Goal: Task Accomplishment & Management: Complete application form

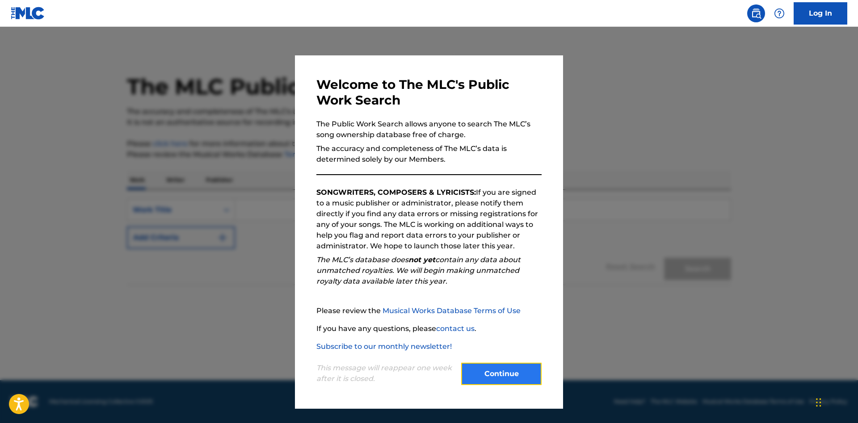
click at [494, 368] on button "Continue" at bounding box center [501, 374] width 80 height 22
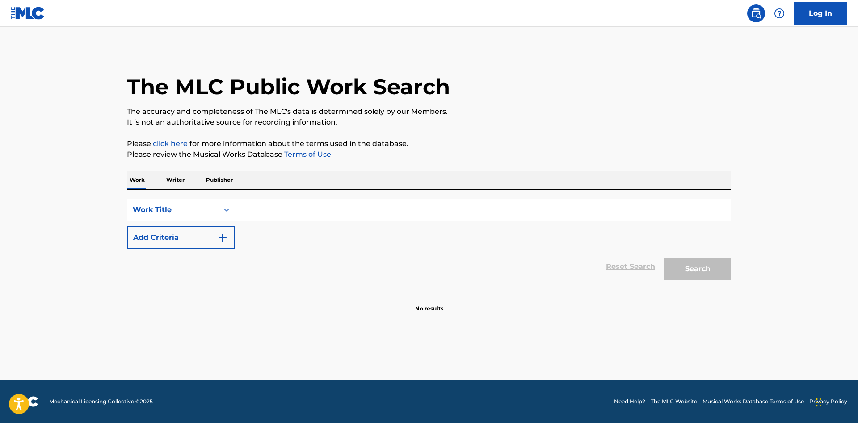
click at [354, 212] on input "Search Form" at bounding box center [483, 209] width 496 height 21
type input "daedaltm"
click at [687, 276] on button "Search" at bounding box center [697, 269] width 67 height 22
click at [174, 182] on p "Writer" at bounding box center [176, 180] width 24 height 19
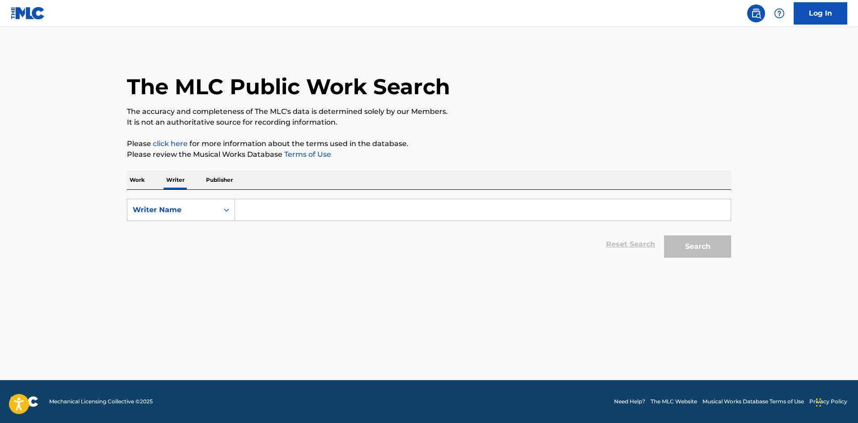
click at [352, 199] on input "Search Form" at bounding box center [483, 209] width 496 height 21
type input "daedaltm"
click at [686, 249] on button "Search" at bounding box center [697, 247] width 67 height 22
click at [215, 171] on p "Publisher" at bounding box center [219, 180] width 32 height 19
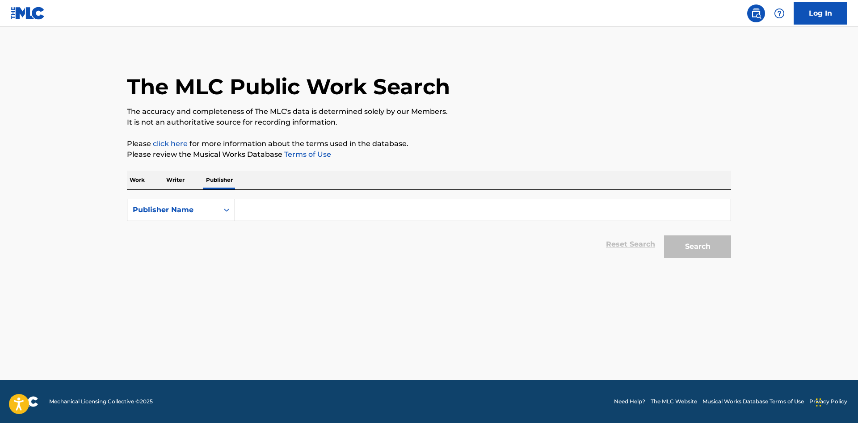
click at [276, 200] on input "Search Form" at bounding box center [483, 209] width 496 height 21
type input "daedaltm"
click at [685, 251] on button "Search" at bounding box center [697, 247] width 67 height 22
click at [134, 180] on p "Work" at bounding box center [137, 180] width 21 height 19
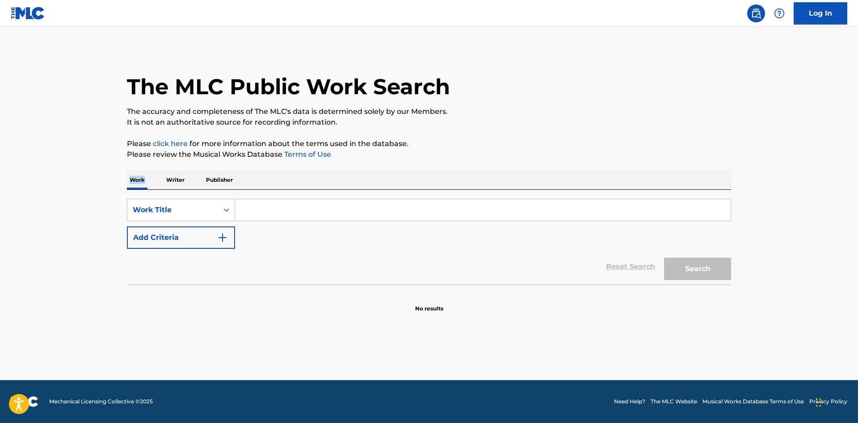
click at [134, 180] on p "Work" at bounding box center [137, 180] width 21 height 19
click at [262, 211] on input "Search Form" at bounding box center [483, 209] width 496 height 21
click at [263, 210] on input "whats the matter" at bounding box center [483, 209] width 496 height 21
click at [262, 211] on input "whats the matter" at bounding box center [483, 209] width 496 height 21
click at [680, 276] on button "Search" at bounding box center [697, 269] width 67 height 22
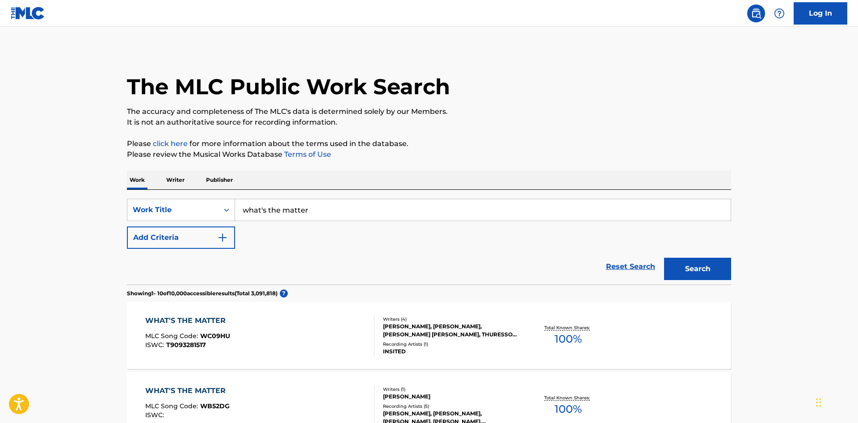
click at [385, 211] on input "what's the matter" at bounding box center [483, 209] width 496 height 21
type input "what's the matter daedaltm"
click at [669, 278] on button "Search" at bounding box center [697, 269] width 67 height 22
click at [173, 181] on p "Writer" at bounding box center [176, 180] width 24 height 19
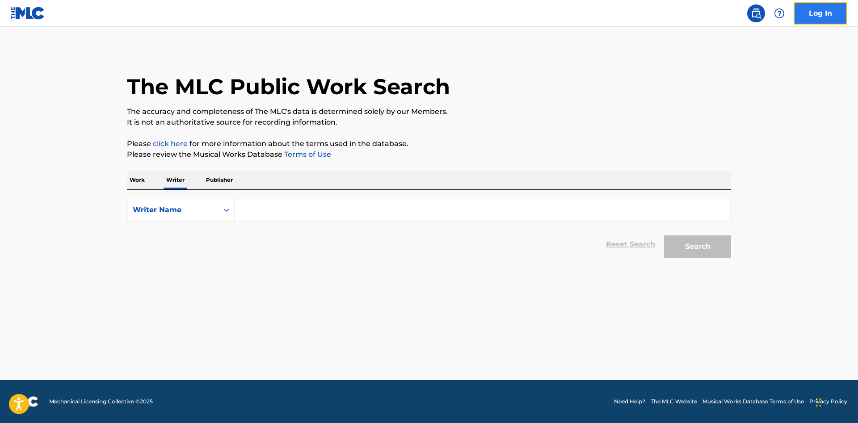
click at [805, 21] on link "Log In" at bounding box center [821, 13] width 54 height 22
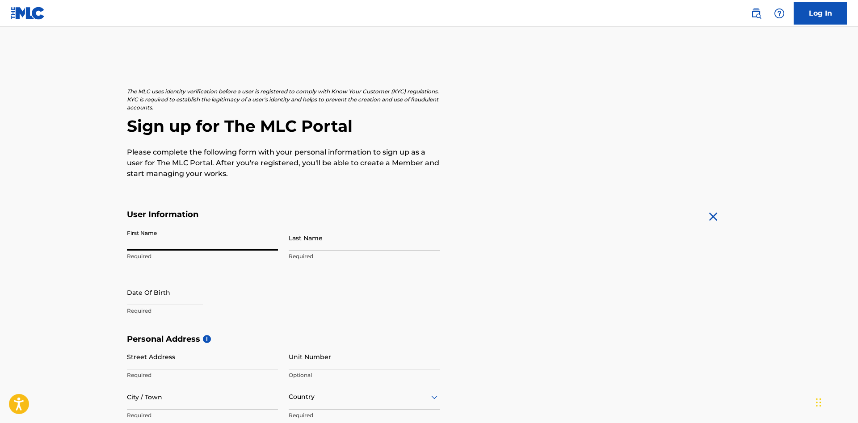
click at [243, 242] on input "First Name" at bounding box center [202, 237] width 151 height 25
type input "DaeJon"
click at [330, 234] on input "Last Name" at bounding box center [364, 237] width 151 height 25
type input "Headley"
click at [168, 305] on input "text" at bounding box center [165, 292] width 76 height 25
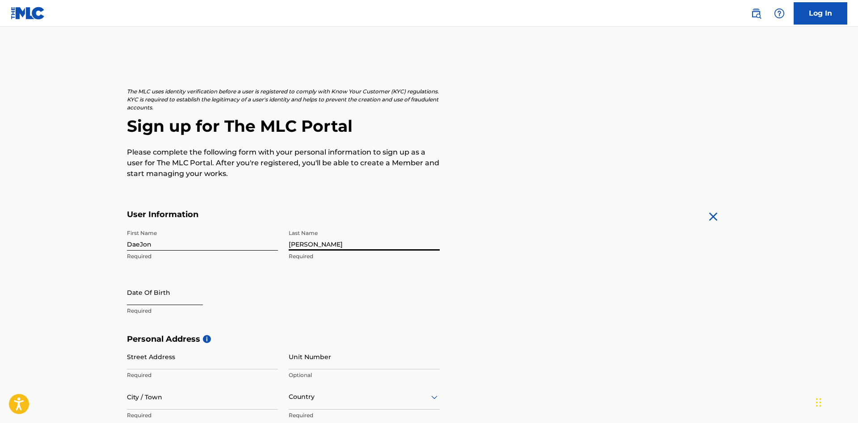
select select "8"
select select "2025"
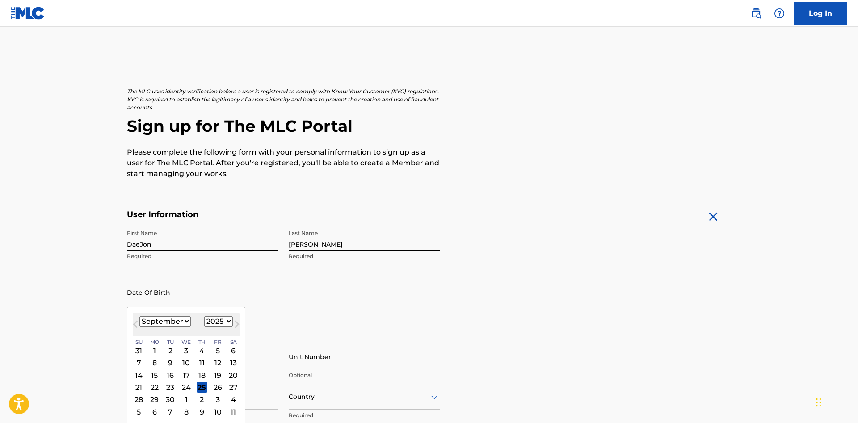
click at [139, 316] on select "January February March April May June July August September October November De…" at bounding box center [164, 321] width 51 height 10
select select "0"
click option "January" at bounding box center [0, 0] width 0 height 0
click at [232, 362] on div "11" at bounding box center [233, 363] width 11 height 11
type input "January 11 2025"
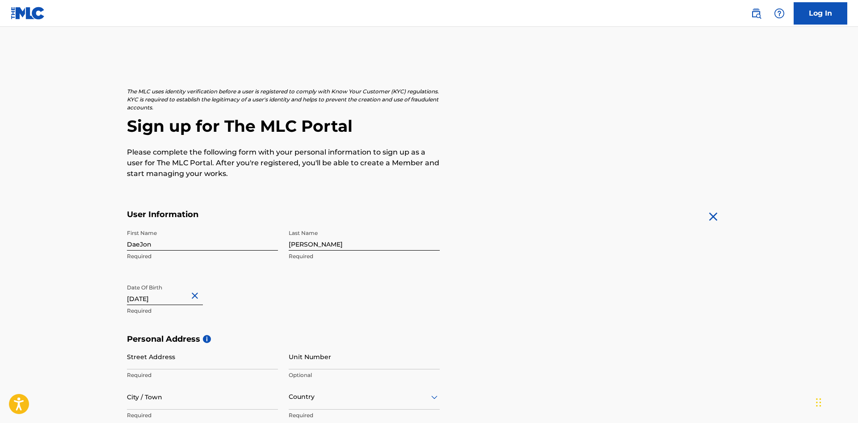
click at [192, 303] on input "January 11 2025" at bounding box center [165, 292] width 76 height 25
select select "2025"
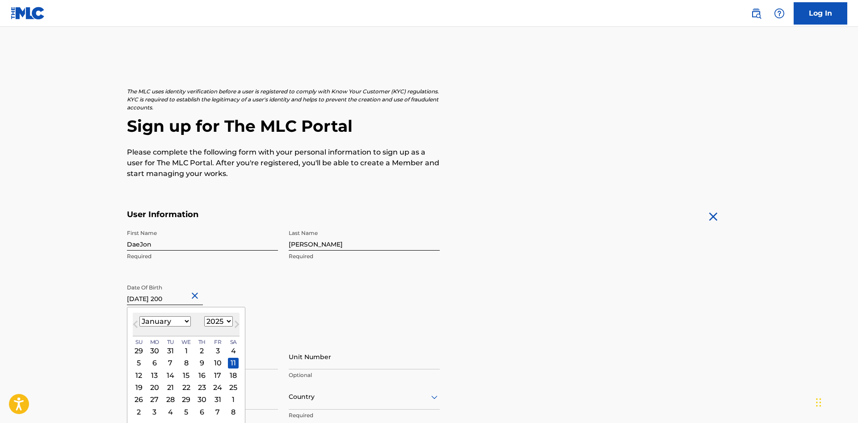
type input "January 11 2001"
select select "2001"
type input "January 11 2001"
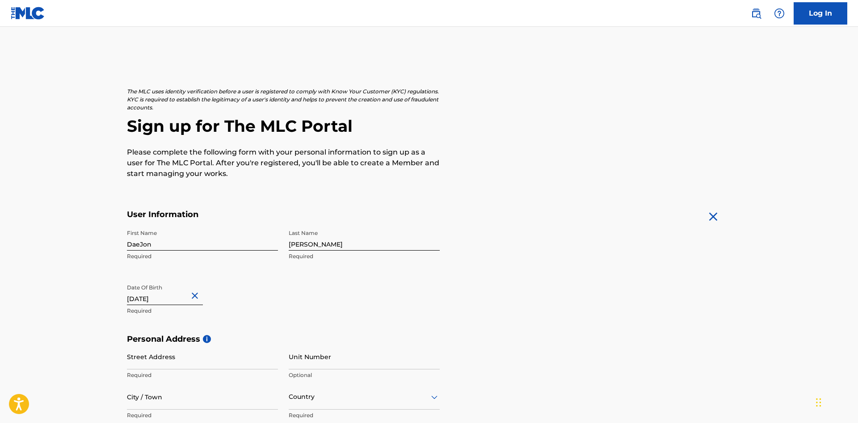
click at [261, 299] on div "Date Of Birth January 11 2001 Required" at bounding box center [202, 300] width 151 height 40
click at [182, 295] on input "January 11 2001" at bounding box center [165, 292] width 76 height 25
select select "2001"
click at [266, 302] on div "Date Of Birth January 11 2001 Required" at bounding box center [202, 300] width 151 height 40
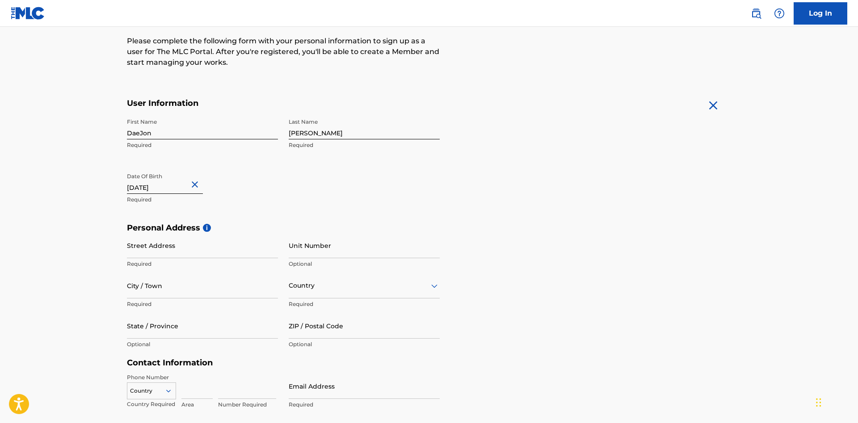
scroll to position [113, 0]
click at [212, 248] on input "Street Address" at bounding box center [202, 244] width 151 height 25
type input "9380 nw 37th ct"
click at [338, 248] on input "Unit Number" at bounding box center [364, 244] width 151 height 25
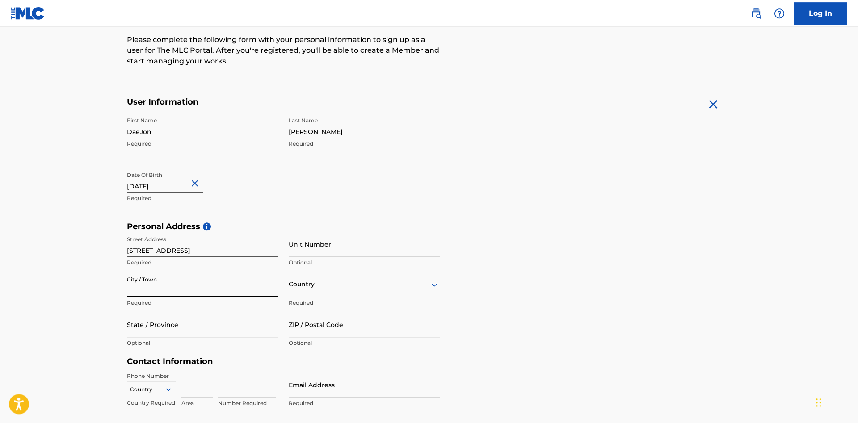
click at [203, 278] on input "City / Town" at bounding box center [202, 284] width 151 height 25
type input "sunrise"
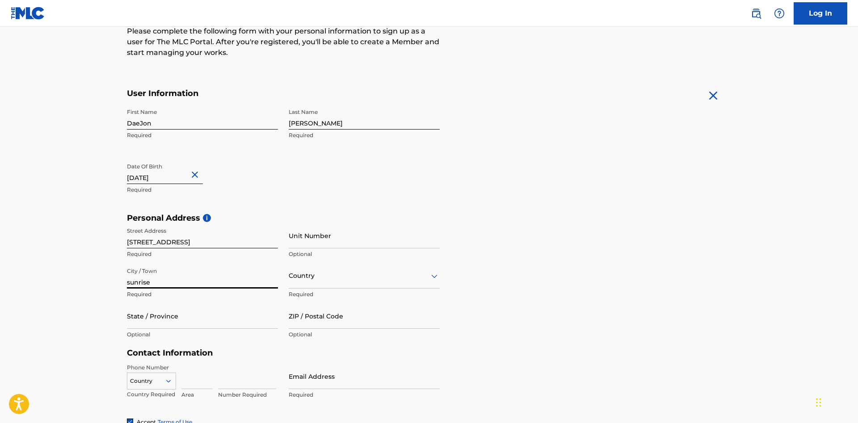
click at [384, 289] on div "Country" at bounding box center [364, 275] width 151 height 25
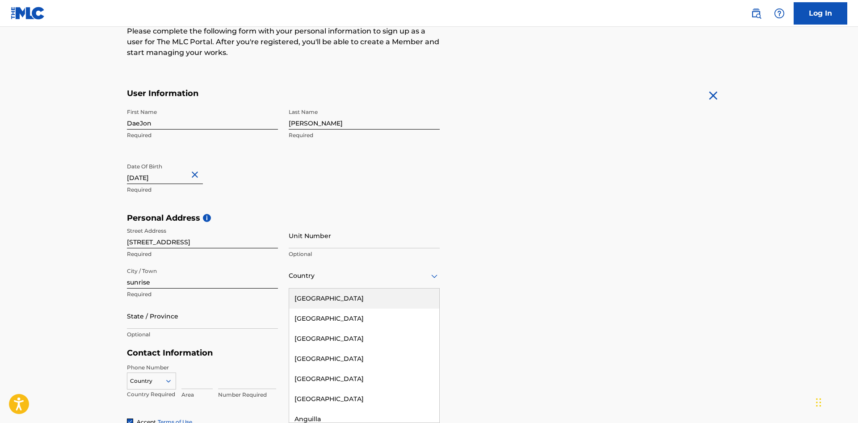
click at [360, 298] on div "United States" at bounding box center [364, 299] width 150 height 20
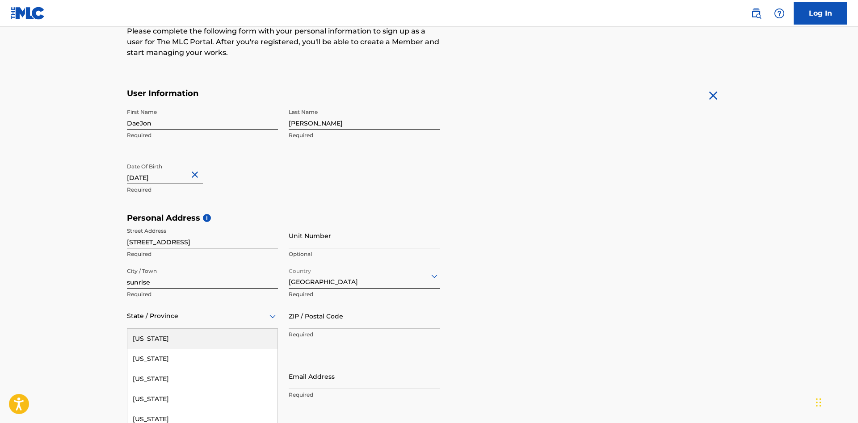
scroll to position [161, 0]
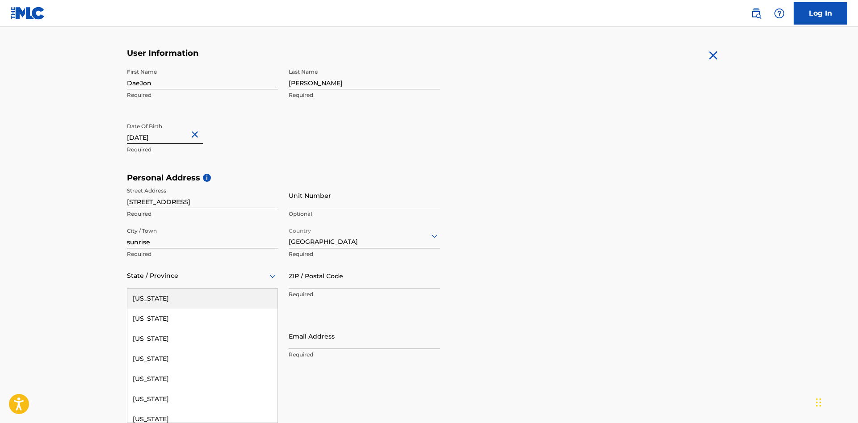
click at [167, 289] on div "57 results available. Use Up and Down to choose options, press Enter to select …" at bounding box center [202, 275] width 151 height 25
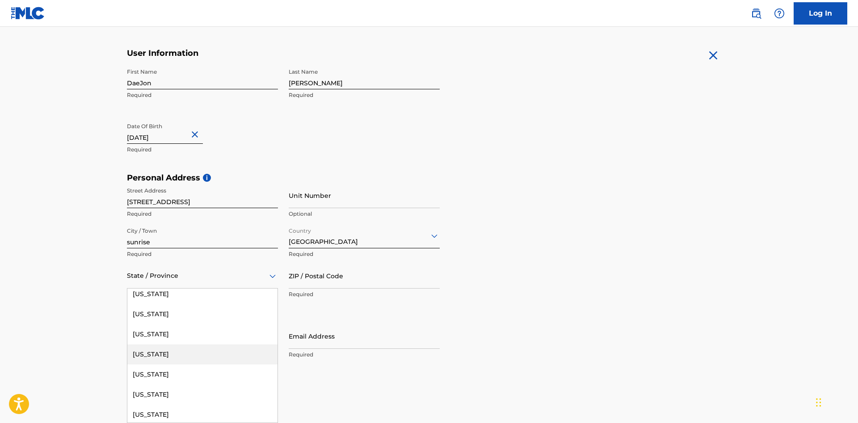
scroll to position [162, 0]
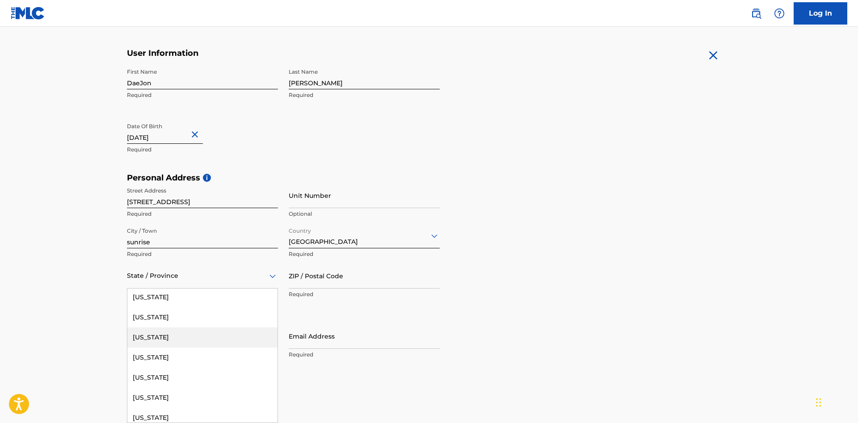
click at [170, 341] on div "Florida" at bounding box center [202, 338] width 150 height 20
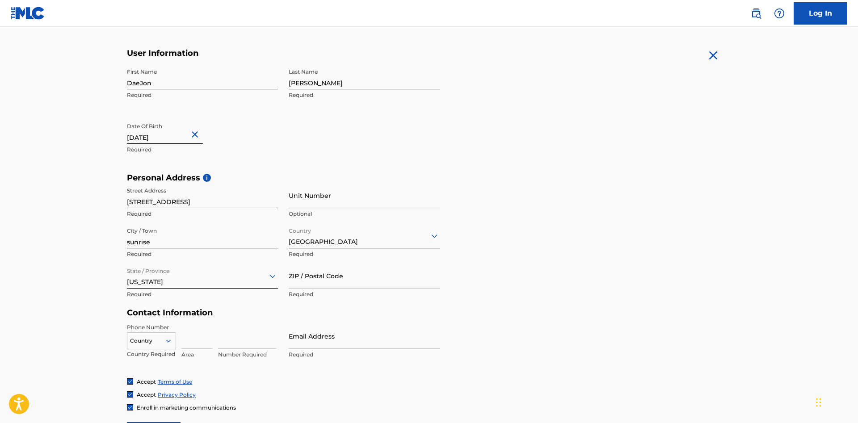
click at [322, 289] on div "ZIP / Postal Code Required" at bounding box center [364, 283] width 151 height 40
click at [325, 274] on input "ZIP / Postal Code" at bounding box center [364, 275] width 151 height 25
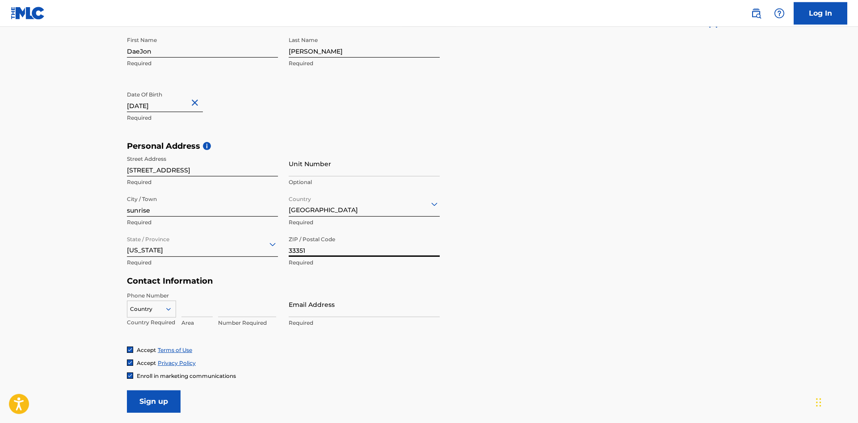
scroll to position [205, 0]
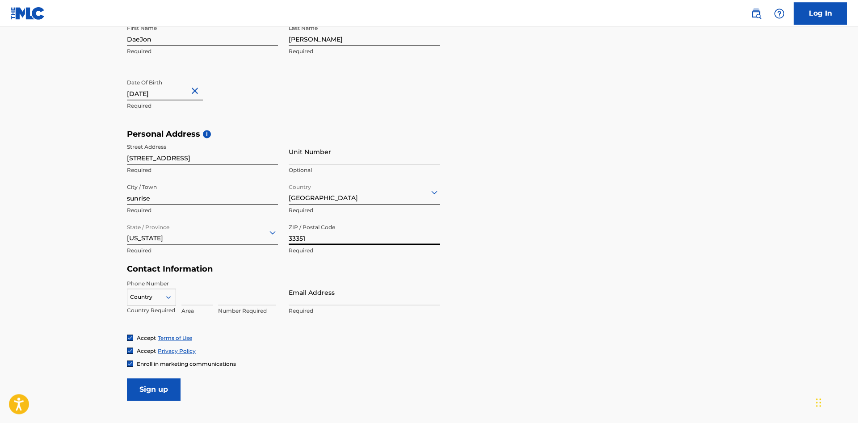
type input "33351"
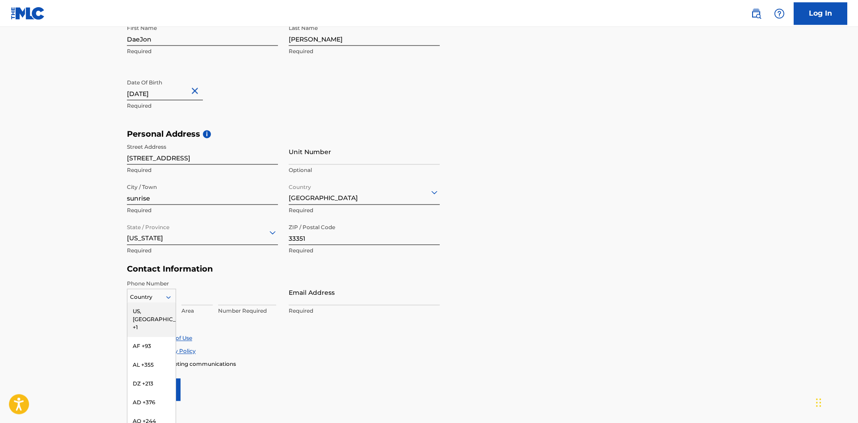
scroll to position [218, 0]
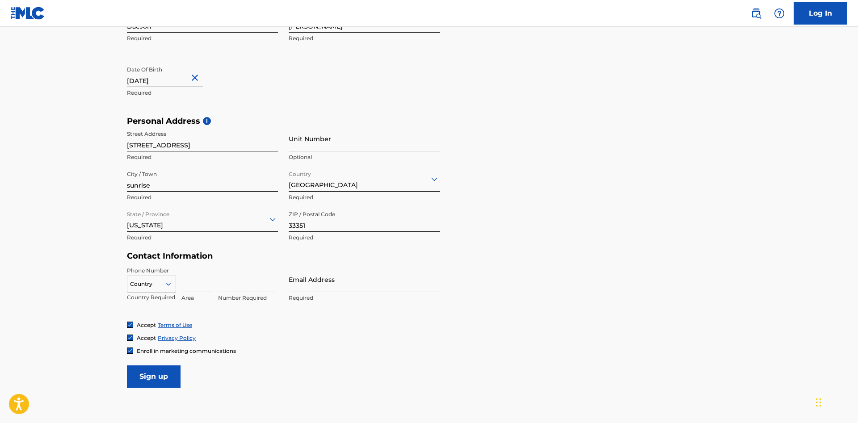
click at [88, 238] on main "The MLC uses identity verification before a user is registered to comply with K…" at bounding box center [429, 123] width 858 height 629
click at [157, 284] on div at bounding box center [151, 284] width 48 height 10
click at [156, 299] on div "US, CA +1" at bounding box center [151, 306] width 48 height 35
click at [201, 288] on input at bounding box center [196, 279] width 31 height 25
click at [265, 293] on div "Number Required" at bounding box center [247, 287] width 58 height 40
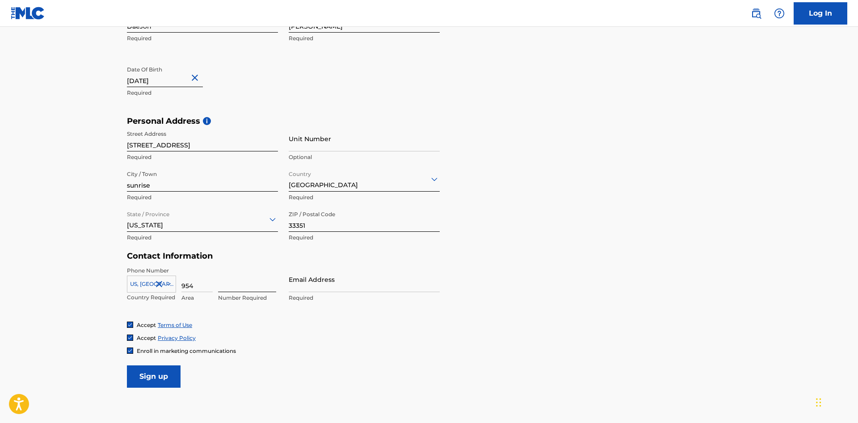
click at [256, 288] on input at bounding box center [247, 279] width 58 height 25
click at [200, 291] on input "954" at bounding box center [196, 279] width 31 height 25
type input "9"
type input "954"
click at [245, 284] on input at bounding box center [247, 279] width 58 height 25
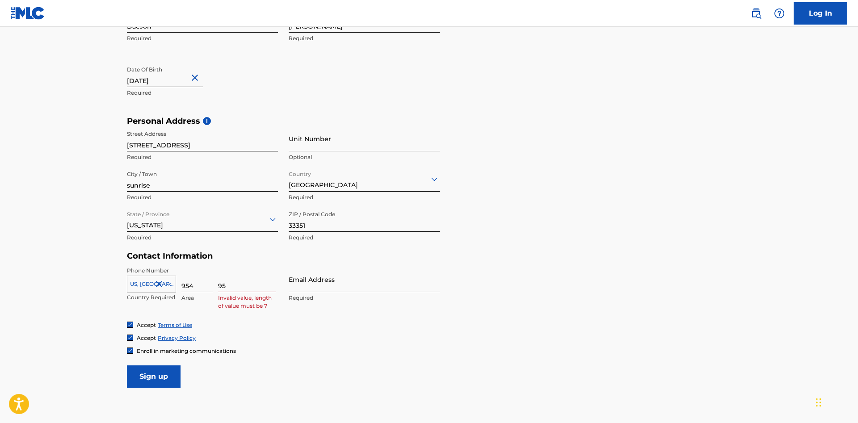
type input "9"
type input "9801649"
click at [324, 279] on input "Email Address" at bounding box center [364, 279] width 151 height 25
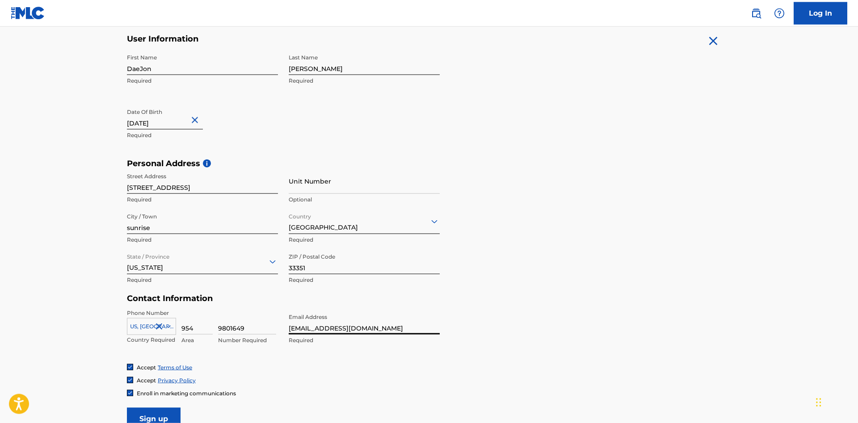
scroll to position [177, 0]
type input "daejon.headley19@gmail.com"
click at [346, 176] on input "Unit Number" at bounding box center [364, 180] width 151 height 25
click at [345, 137] on div "First Name DaeJon Required Last Name Headley Required Date Of Birth January 11 …" at bounding box center [283, 103] width 313 height 109
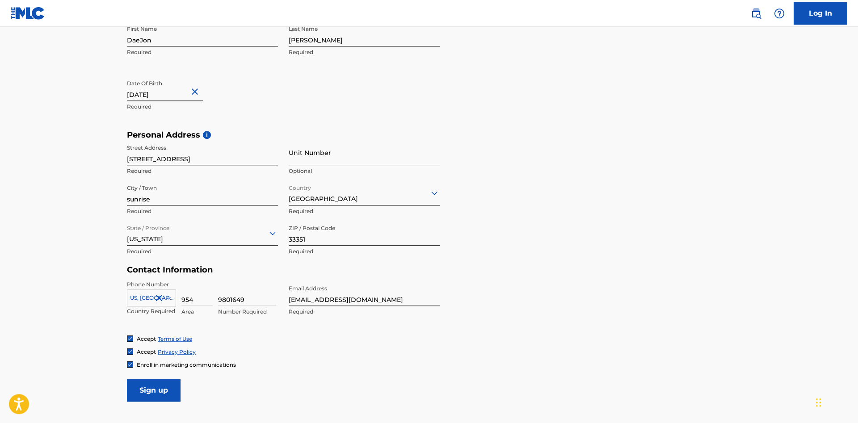
scroll to position [207, 0]
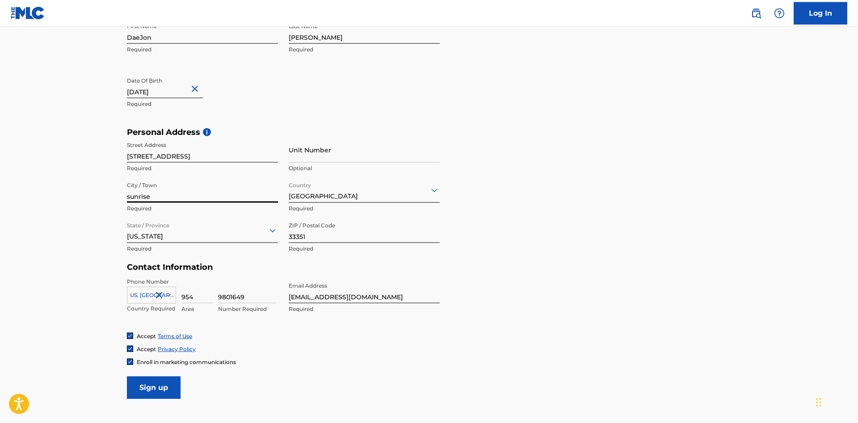
click at [129, 202] on input "sunrise" at bounding box center [202, 189] width 151 height 25
type input "Sunrise"
click at [255, 98] on div "Date Of Birth January 11 2001 Required" at bounding box center [202, 93] width 151 height 40
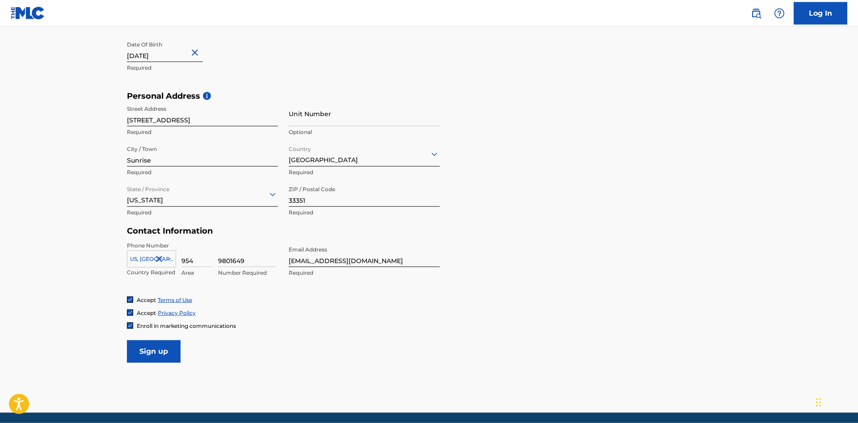
scroll to position [276, 0]
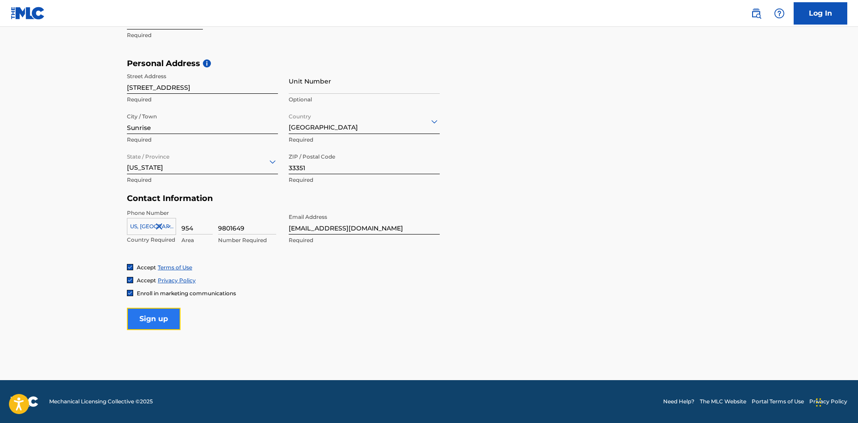
click at [173, 320] on input "Sign up" at bounding box center [154, 319] width 54 height 22
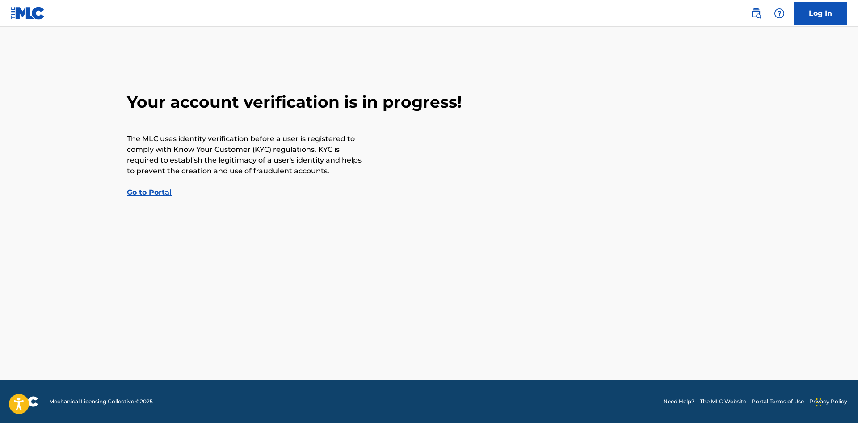
click at [157, 197] on link "Go to Portal" at bounding box center [149, 192] width 45 height 8
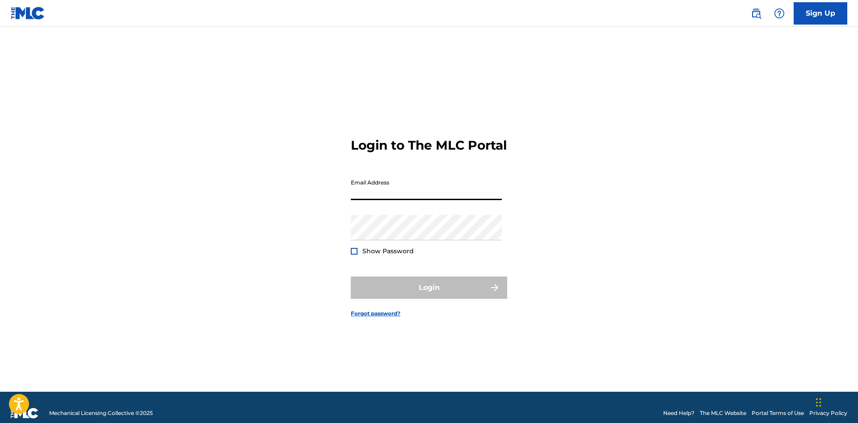
click at [431, 200] on input "Email Address" at bounding box center [426, 187] width 151 height 25
type input "daejon.headley19@gmail.com"
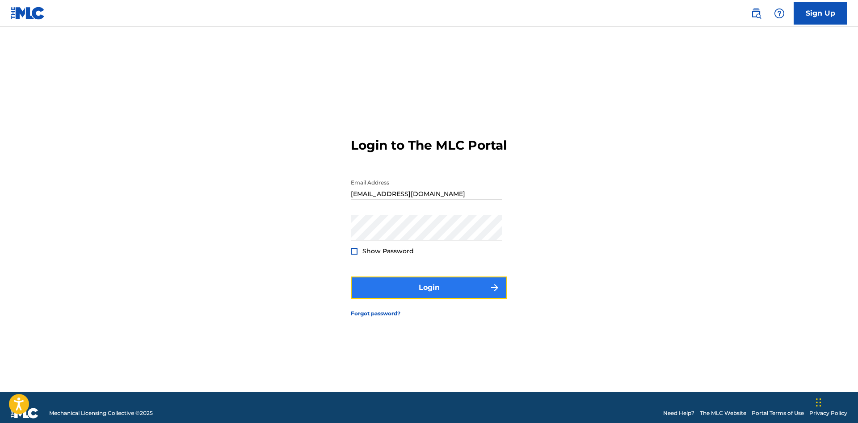
click at [399, 289] on button "Login" at bounding box center [429, 288] width 156 height 22
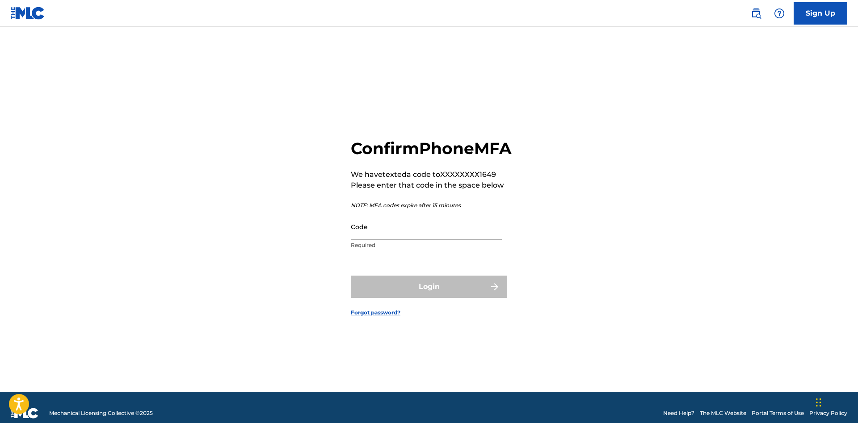
click at [369, 230] on input "Code" at bounding box center [426, 226] width 151 height 25
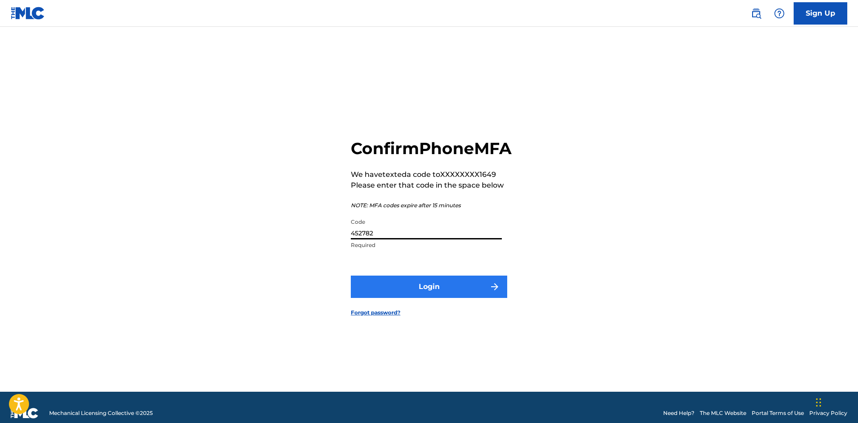
type input "452782"
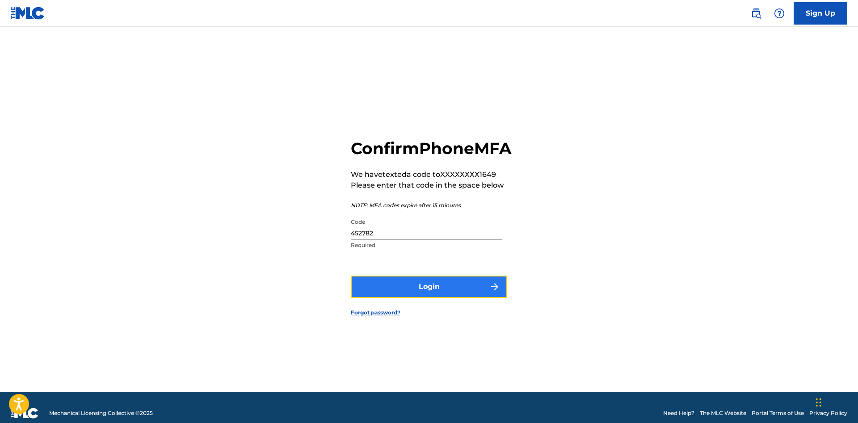
click at [426, 294] on button "Login" at bounding box center [429, 287] width 156 height 22
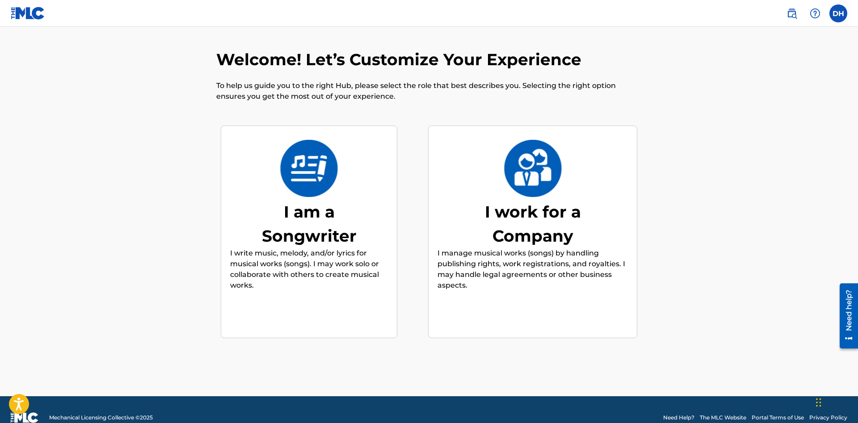
click at [385, 200] on div "I am a Songwriter I write music, melody, and/or lyrics for musical works (songs…" at bounding box center [309, 232] width 158 height 172
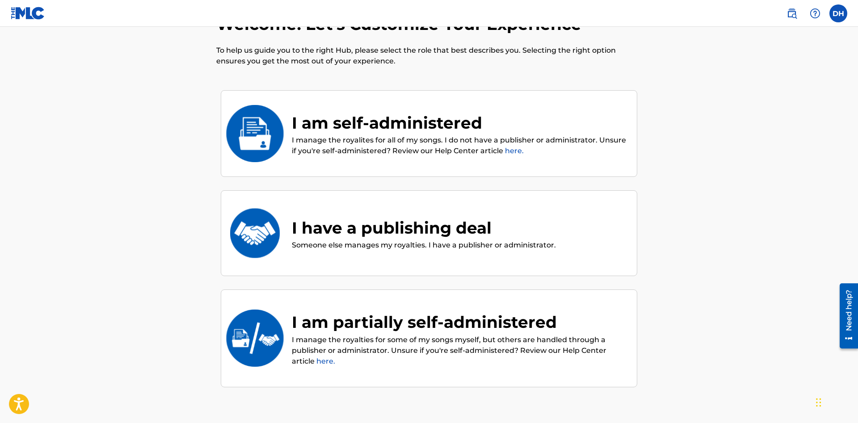
scroll to position [40, 0]
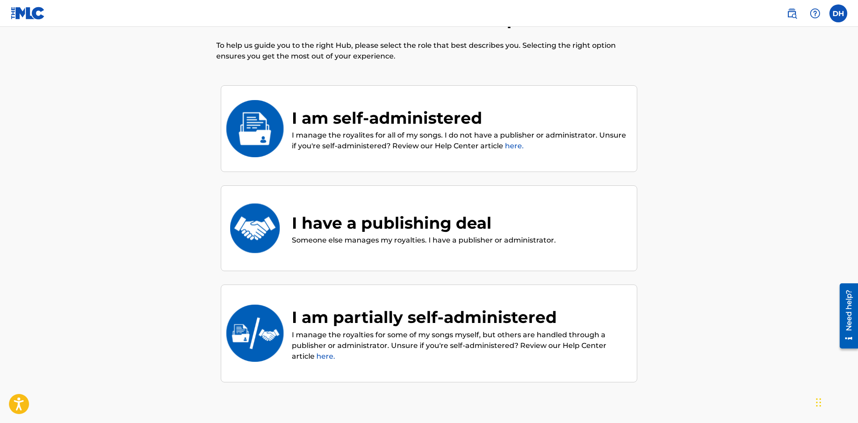
click at [404, 126] on div "I am self-administered" at bounding box center [460, 118] width 336 height 24
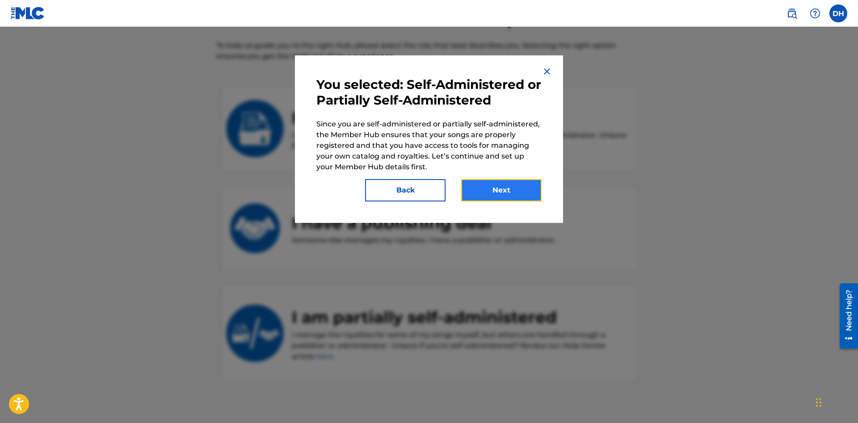
click at [497, 188] on button "Next" at bounding box center [501, 190] width 80 height 22
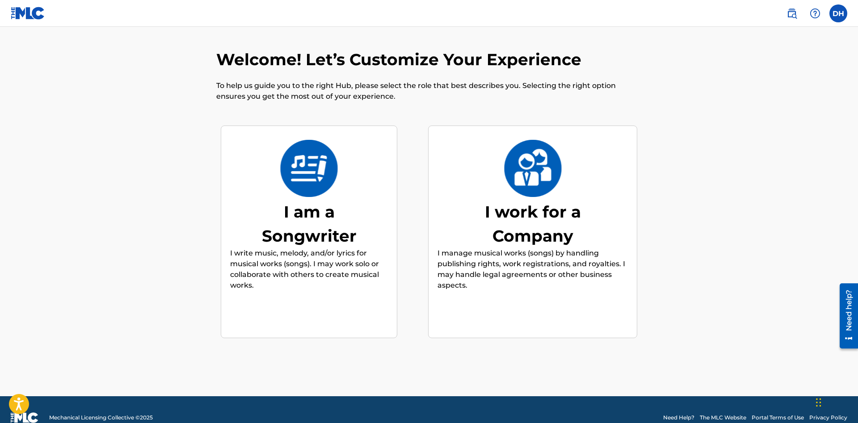
scroll to position [16, 0]
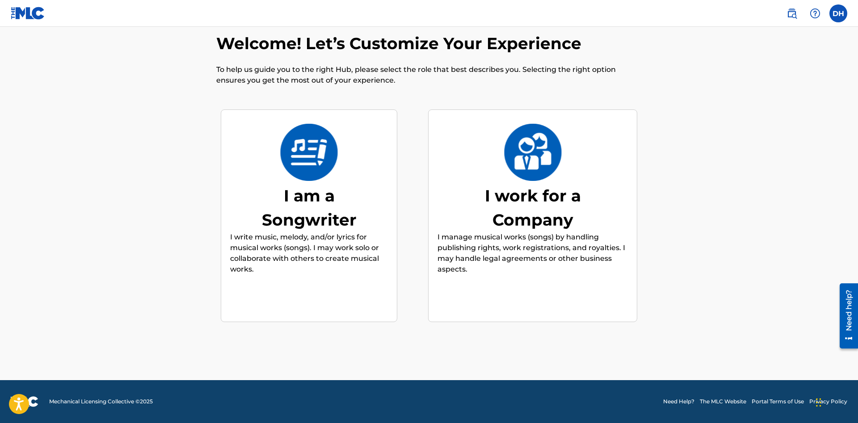
click at [379, 198] on div "I am a Songwriter I write music, melody, and/or lyrics for musical works (songs…" at bounding box center [309, 216] width 158 height 172
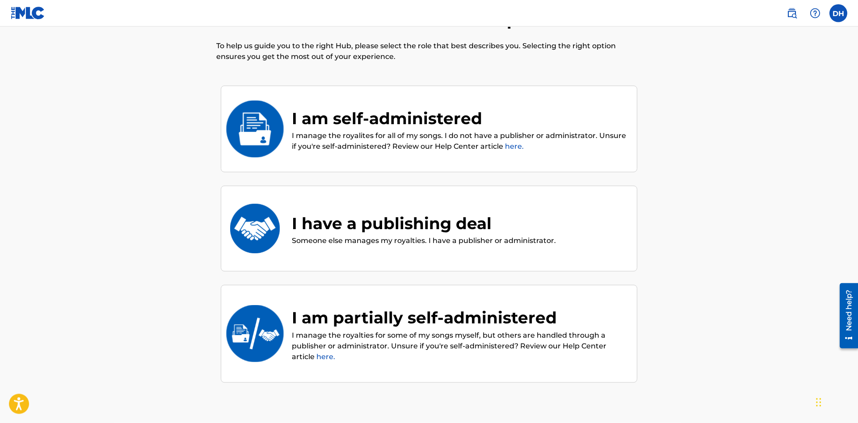
scroll to position [40, 0]
click at [417, 131] on p "I manage the royalites for all of my songs. I do not have a publisher or admini…" at bounding box center [460, 140] width 336 height 21
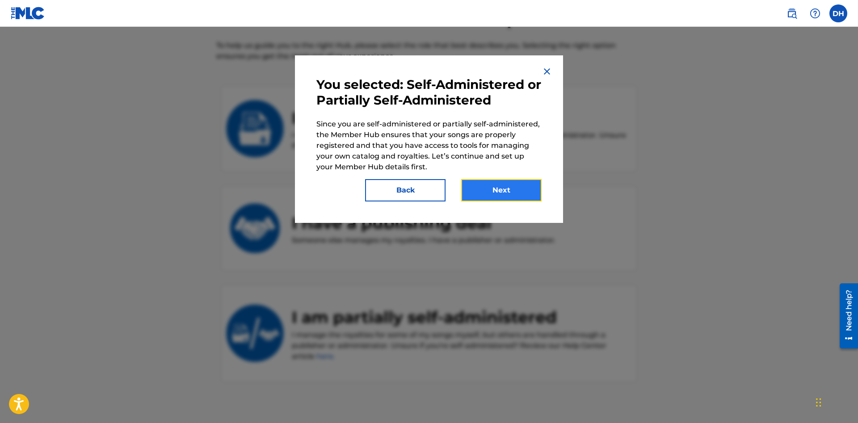
click at [486, 187] on button "Next" at bounding box center [501, 190] width 80 height 22
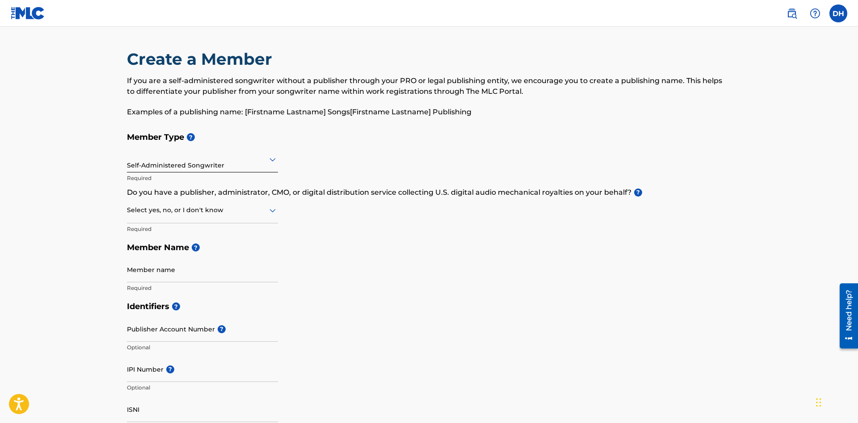
click at [225, 173] on div "Self-Administered Songwriter Required" at bounding box center [202, 167] width 151 height 40
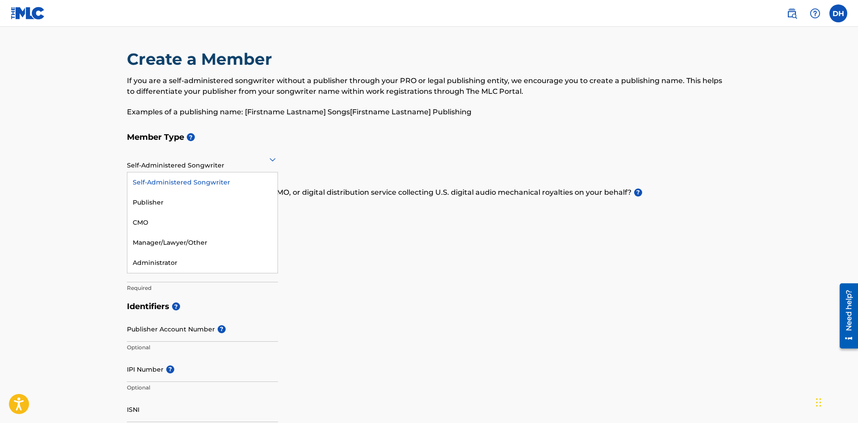
click at [242, 164] on div at bounding box center [202, 159] width 151 height 11
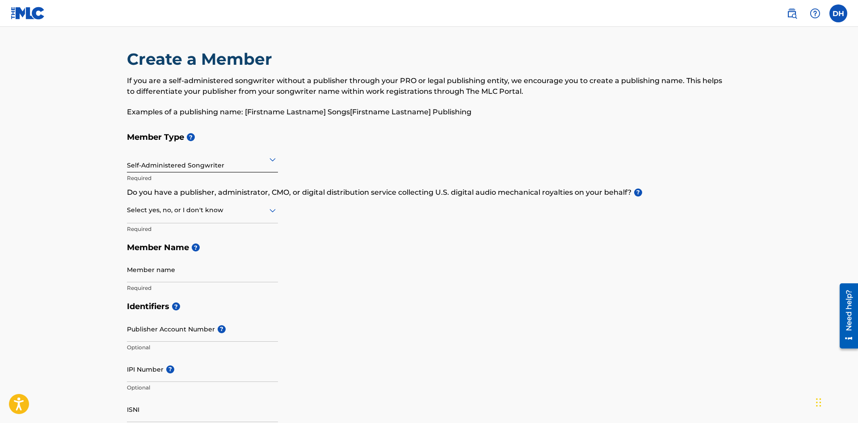
click at [276, 143] on h5 "Member Type ?" at bounding box center [429, 137] width 604 height 19
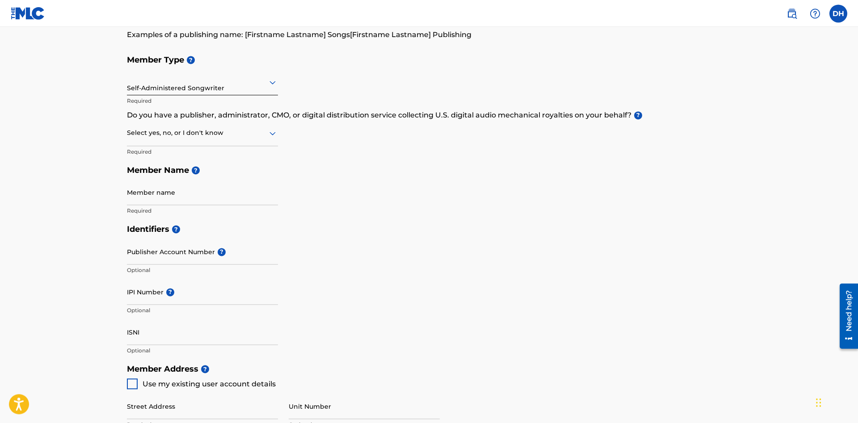
scroll to position [17, 0]
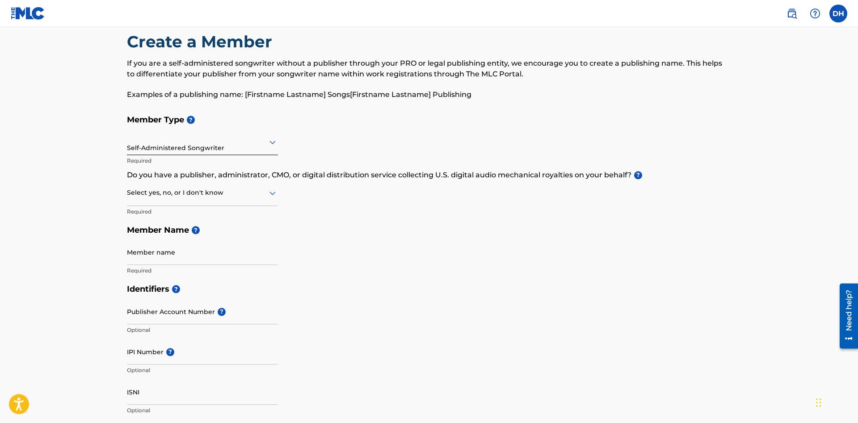
scroll to position [16, 0]
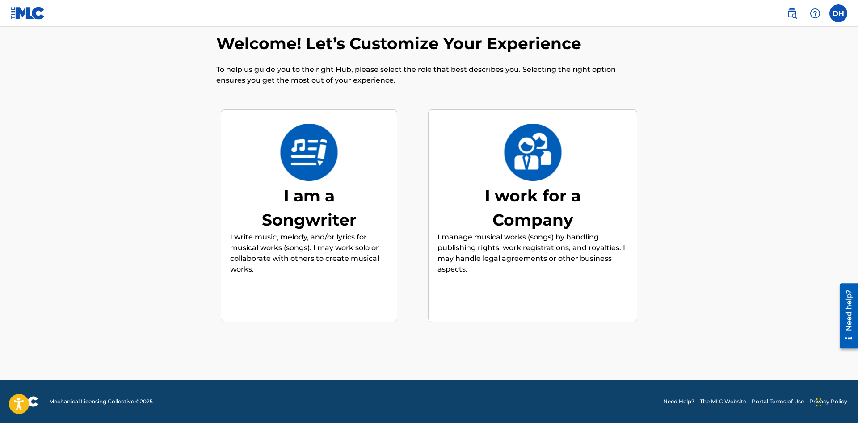
click at [338, 172] on img at bounding box center [309, 152] width 59 height 57
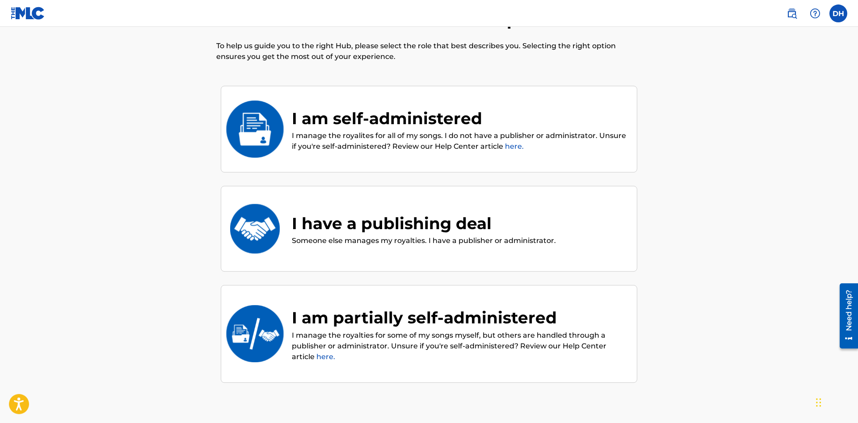
scroll to position [40, 0]
click at [474, 93] on div "I am self-administered I manage the royalites for all of my songs. I do not hav…" at bounding box center [429, 128] width 417 height 87
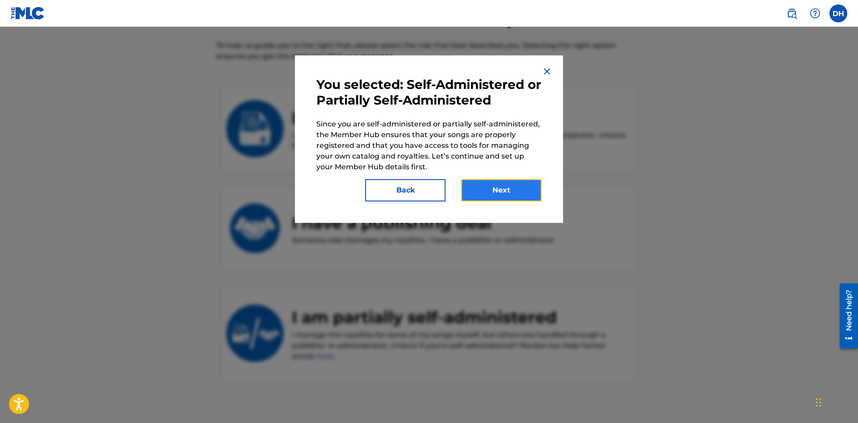
click at [479, 188] on button "Next" at bounding box center [501, 190] width 80 height 22
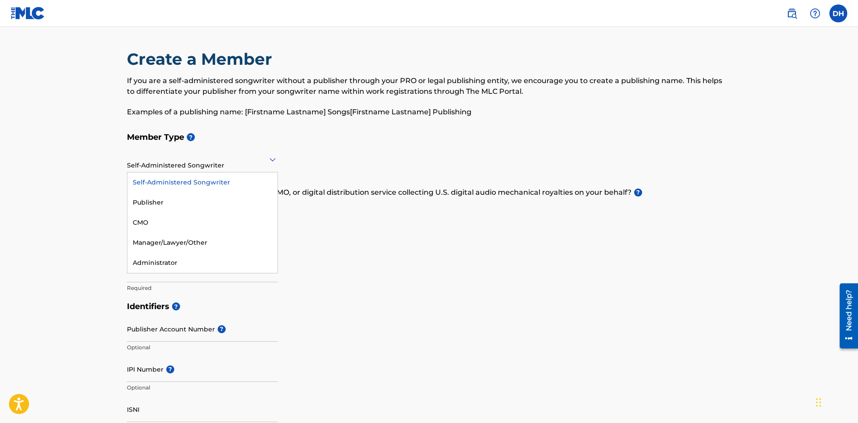
click at [189, 164] on div at bounding box center [202, 159] width 151 height 11
click at [190, 188] on div "Self-Administered Songwriter" at bounding box center [202, 183] width 150 height 20
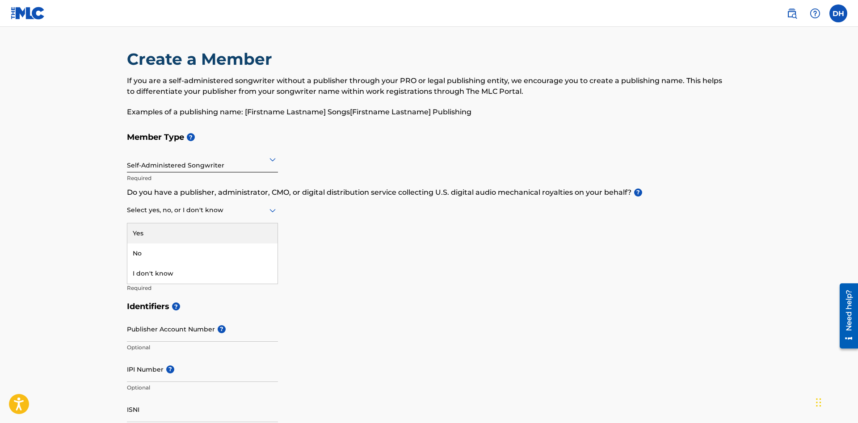
click at [239, 216] on div "Select yes, no, or I don't know" at bounding box center [202, 210] width 151 height 25
click at [169, 240] on div "Yes" at bounding box center [202, 233] width 150 height 20
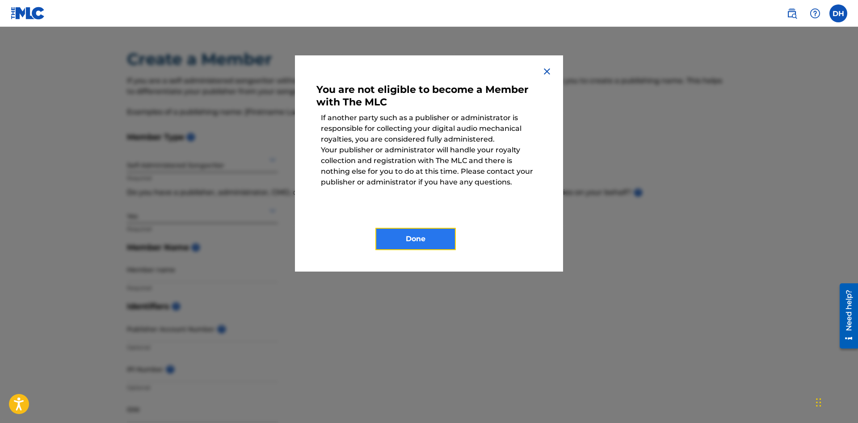
click at [405, 236] on button "Done" at bounding box center [415, 239] width 80 height 22
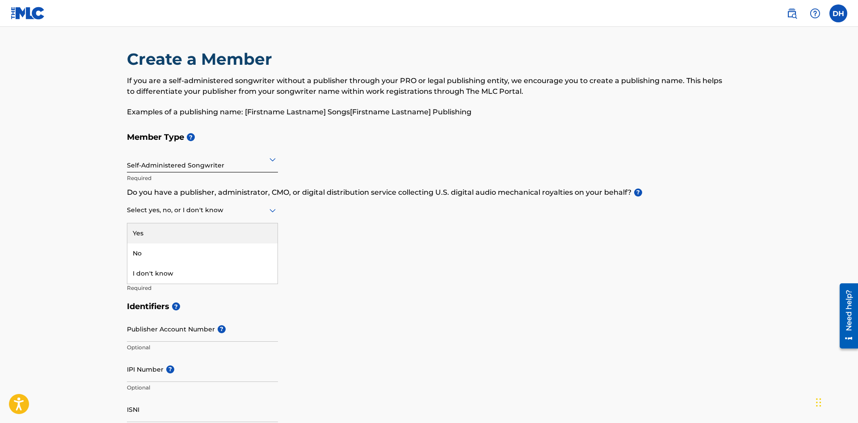
click at [236, 210] on div at bounding box center [202, 210] width 151 height 11
click at [380, 186] on div "Member Type ? Self-Administered Songwriter Required Do you have a publisher, ad…" at bounding box center [429, 212] width 604 height 169
click at [215, 210] on div at bounding box center [202, 210] width 151 height 11
click at [235, 244] on div "No" at bounding box center [202, 254] width 150 height 20
click at [275, 203] on div "No" at bounding box center [202, 210] width 151 height 22
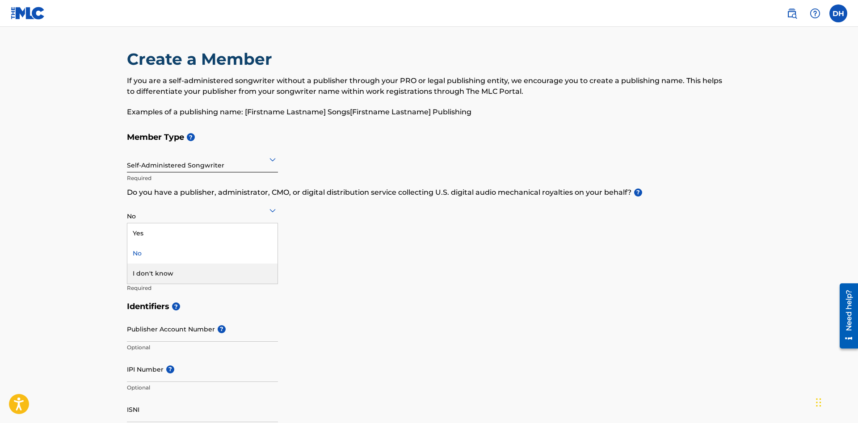
click at [174, 264] on div "I don't know" at bounding box center [202, 274] width 150 height 20
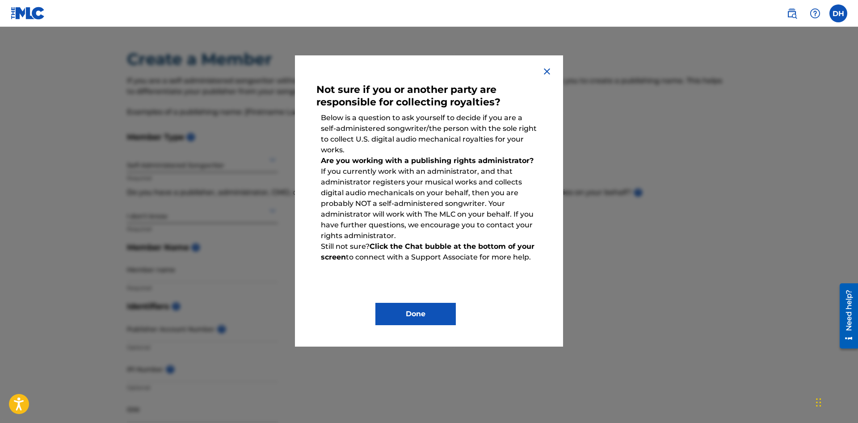
click at [396, 296] on div "Done" at bounding box center [428, 308] width 225 height 36
click at [384, 309] on button "Done" at bounding box center [415, 314] width 80 height 22
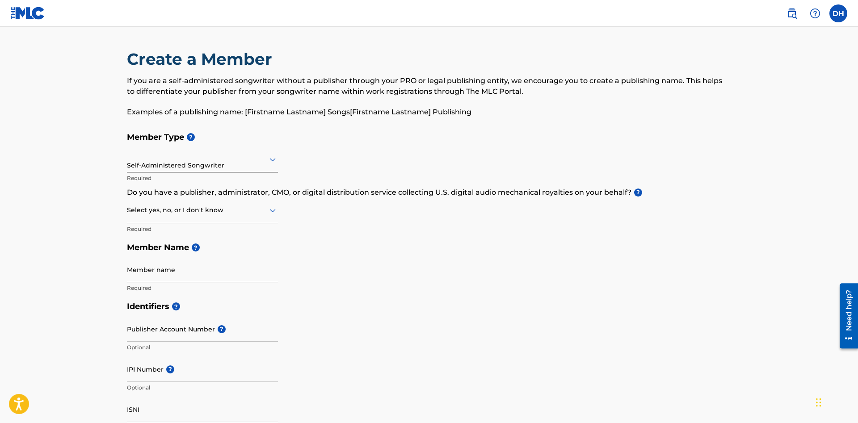
click at [217, 278] on input "Member name" at bounding box center [202, 269] width 151 height 25
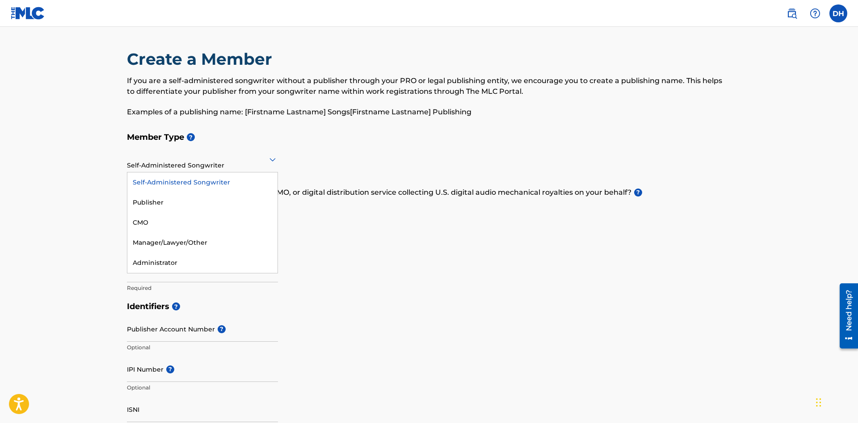
click at [207, 155] on div at bounding box center [202, 159] width 151 height 11
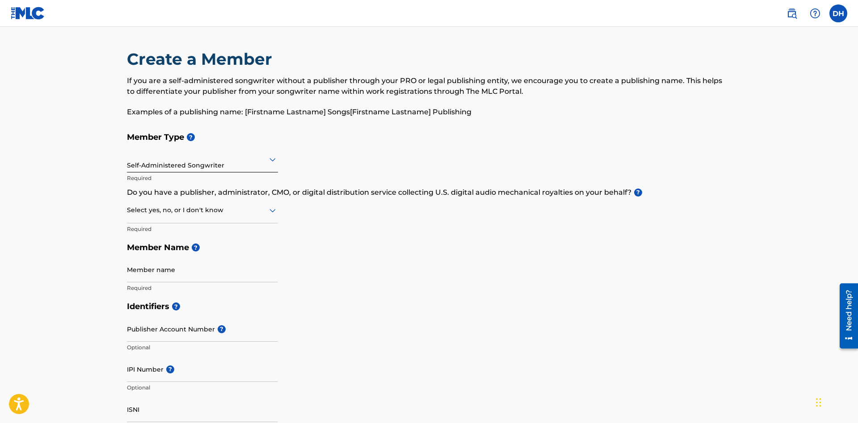
click at [291, 151] on div "Member Type ? Self-Administered Songwriter Required Do you have a publisher, ad…" at bounding box center [429, 212] width 604 height 169
click at [204, 216] on div "Select yes, no, or I don't know" at bounding box center [202, 210] width 151 height 25
click at [194, 253] on div "No" at bounding box center [202, 254] width 150 height 20
click at [144, 269] on input "Member name" at bounding box center [202, 269] width 151 height 25
click at [289, 238] on div "Member Type ? Self-Administered Songwriter Required Do you have a publisher, ad…" at bounding box center [429, 212] width 604 height 169
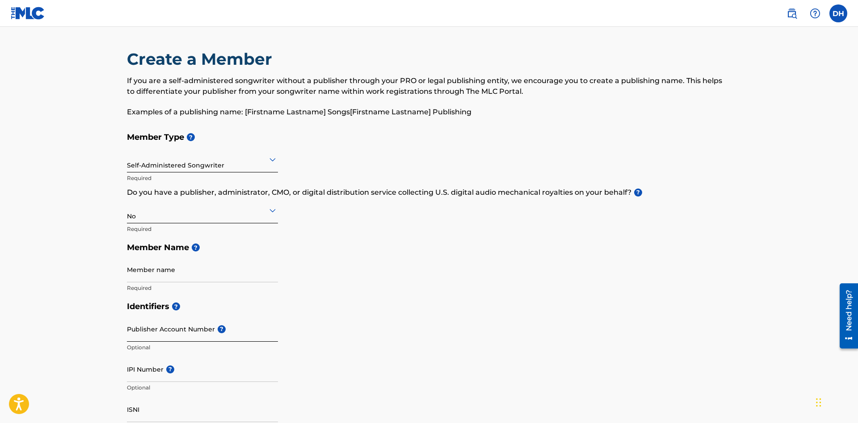
click at [184, 324] on input "Publisher Account Number ?" at bounding box center [202, 328] width 151 height 25
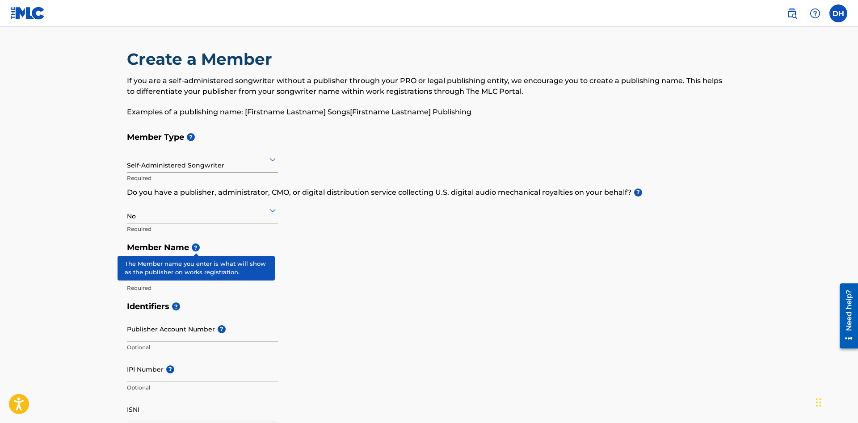
click at [197, 247] on span "?" at bounding box center [196, 248] width 8 height 8
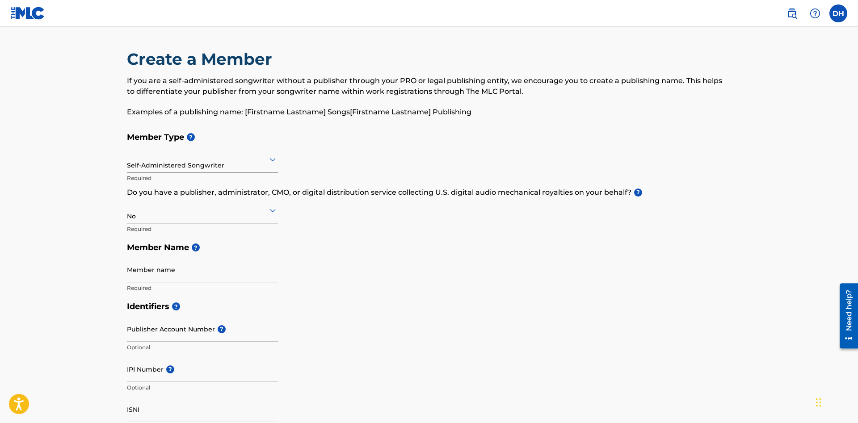
drag, startPoint x: 348, startPoint y: 243, endPoint x: 210, endPoint y: 270, distance: 140.9
click at [210, 270] on div "Member Type ? Self-Administered Songwriter Required Do you have a publisher, ad…" at bounding box center [429, 212] width 604 height 169
click at [210, 270] on input "Member name" at bounding box center [202, 269] width 151 height 25
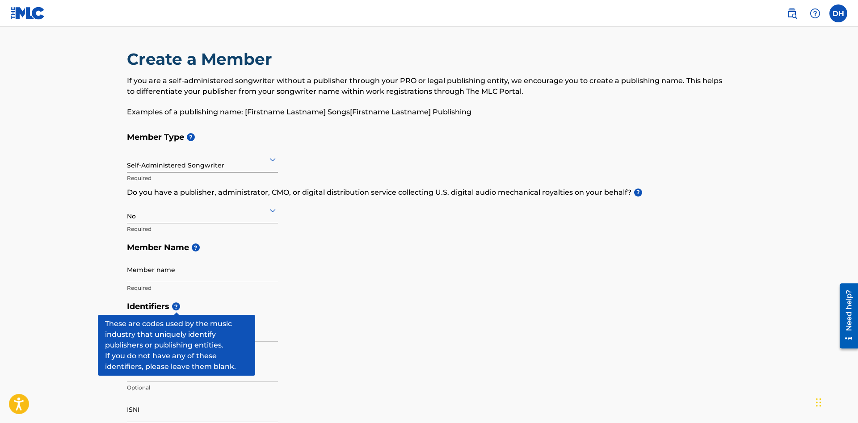
click at [177, 311] on span "?" at bounding box center [176, 307] width 8 height 8
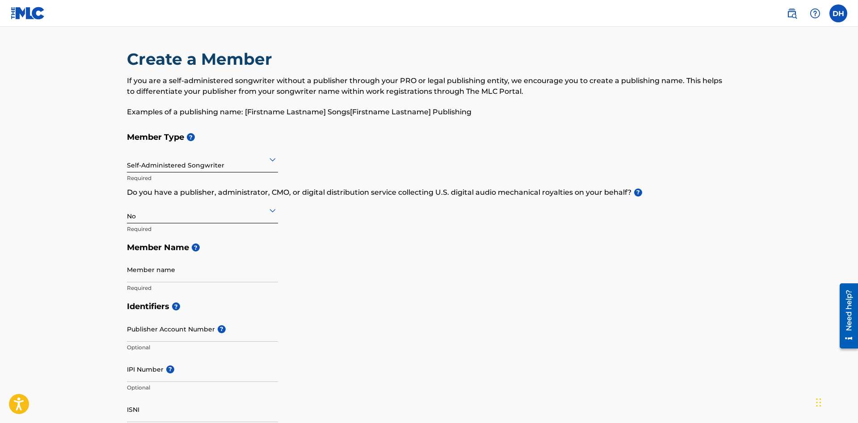
drag, startPoint x: 285, startPoint y: 302, endPoint x: 264, endPoint y: 303, distance: 21.0
click at [264, 303] on h5 "Identifiers ?" at bounding box center [429, 306] width 604 height 19
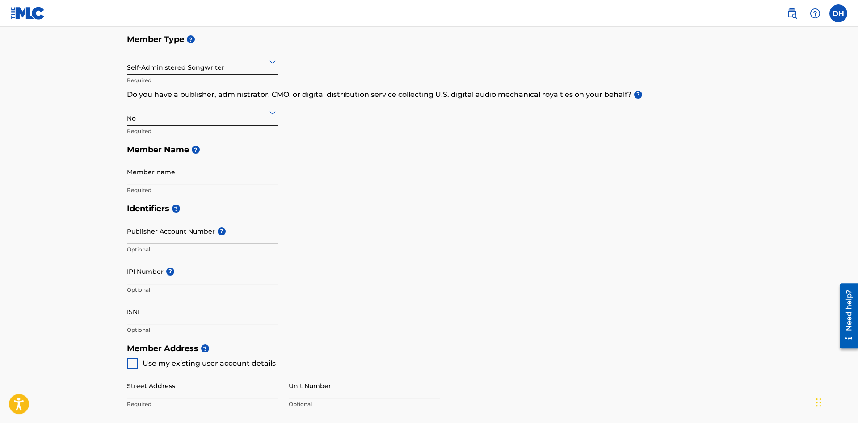
scroll to position [102, 0]
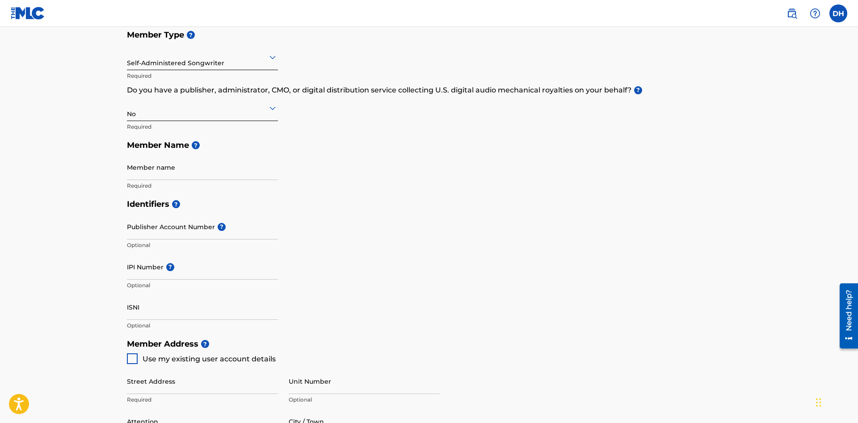
click at [384, 200] on h5 "Identifiers ?" at bounding box center [429, 204] width 604 height 19
